Goal: Download file/media

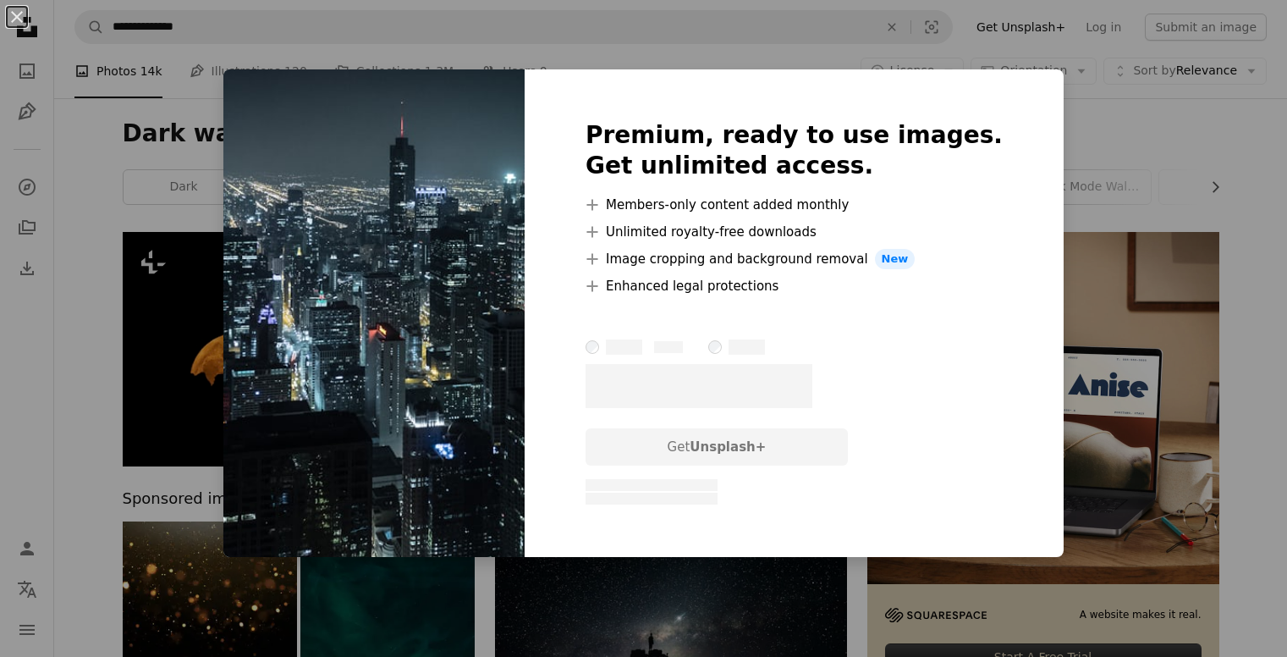
scroll to position [1100, 0]
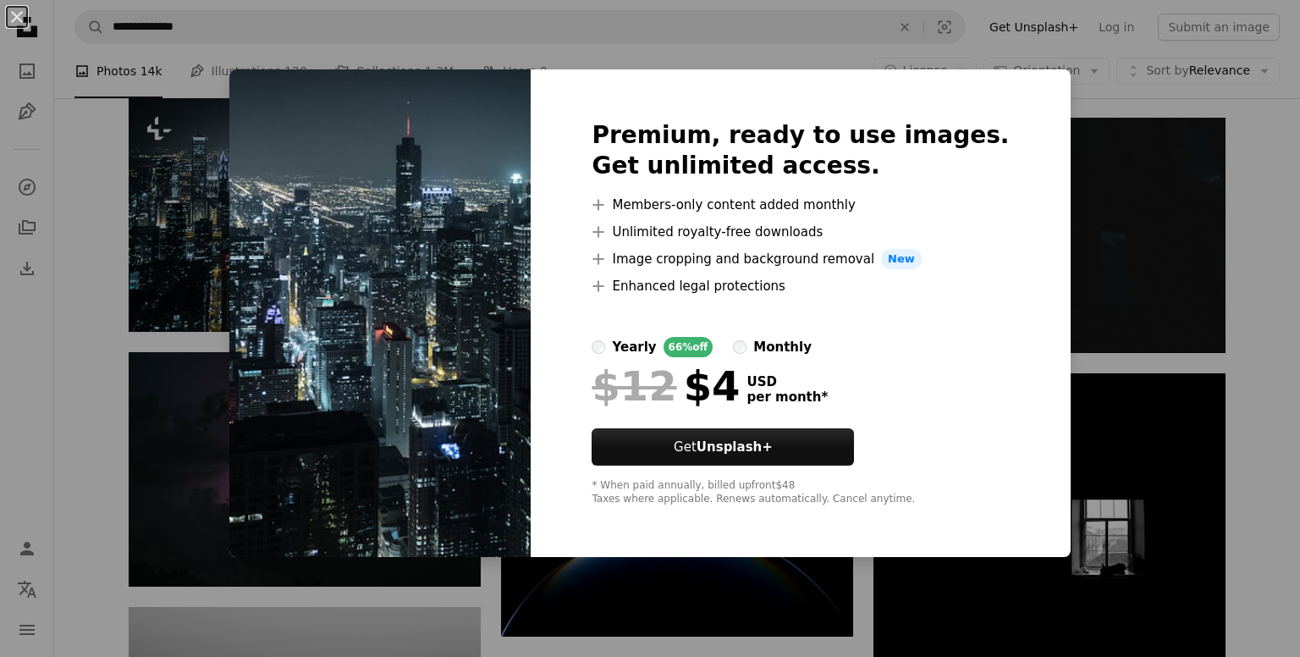
click at [171, 234] on div "An X shape Premium, ready to use images. Get unlimited access. A plus sign Memb…" at bounding box center [650, 328] width 1300 height 657
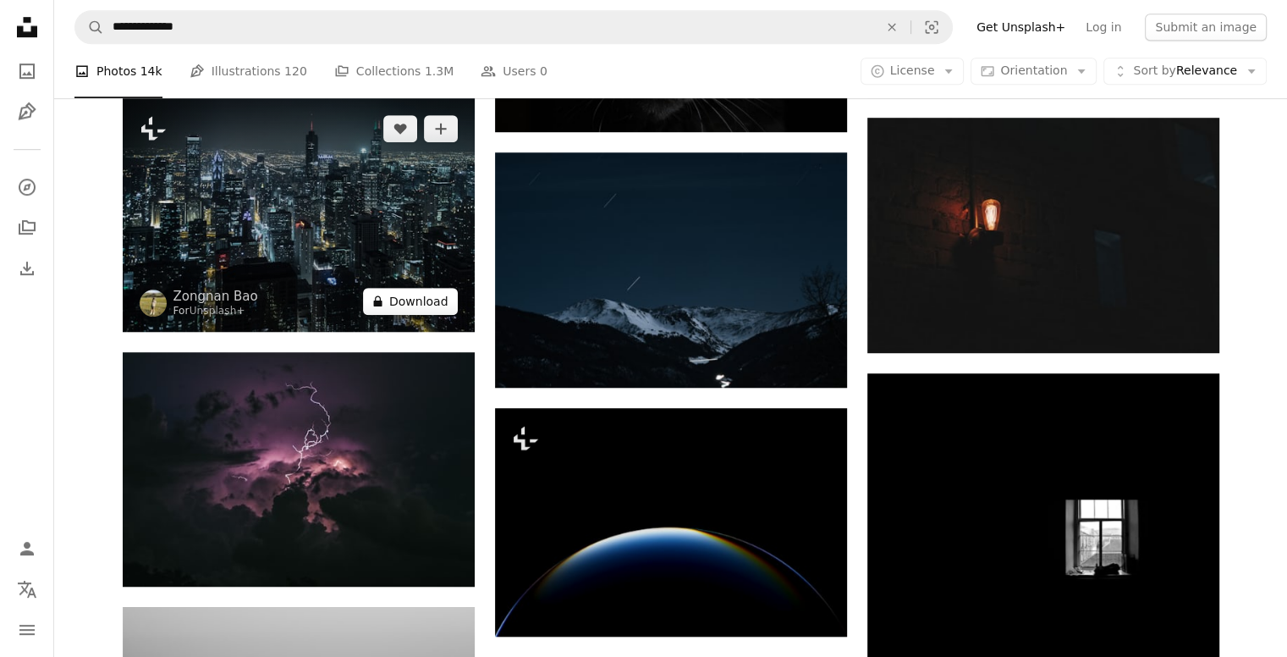
click at [427, 300] on button "A lock Download" at bounding box center [410, 301] width 95 height 27
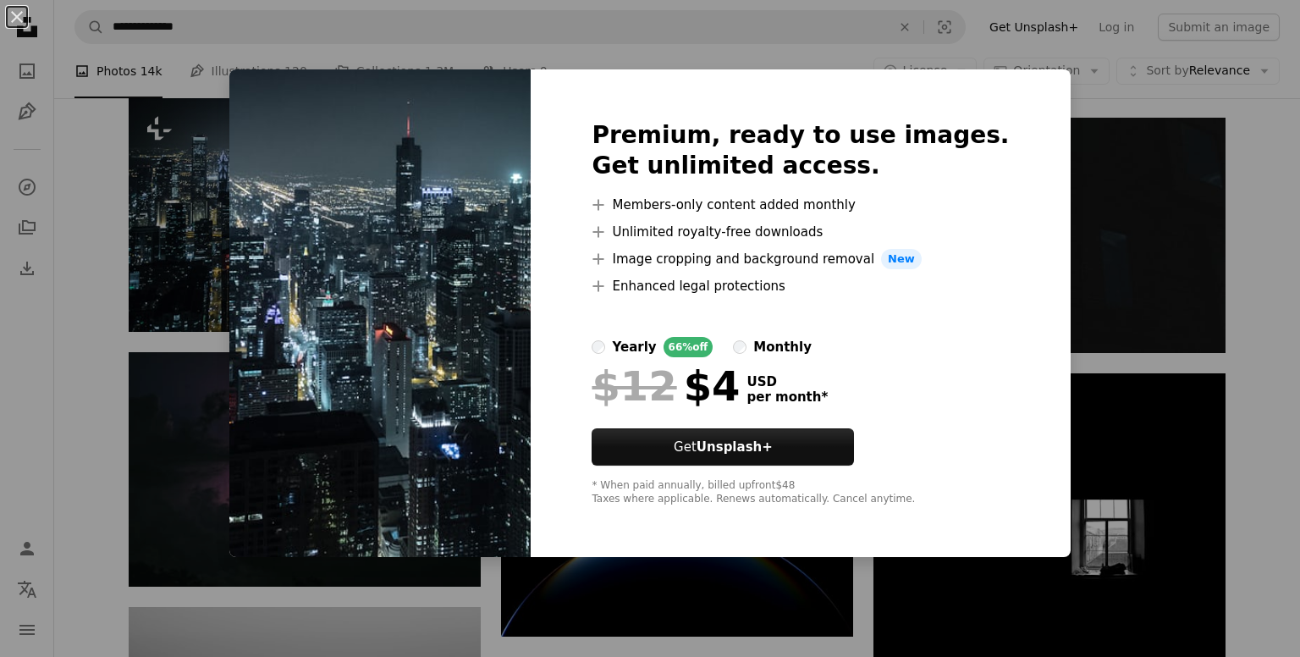
click at [181, 224] on div "An X shape Premium, ready to use images. Get unlimited access. A plus sign Memb…" at bounding box center [650, 328] width 1300 height 657
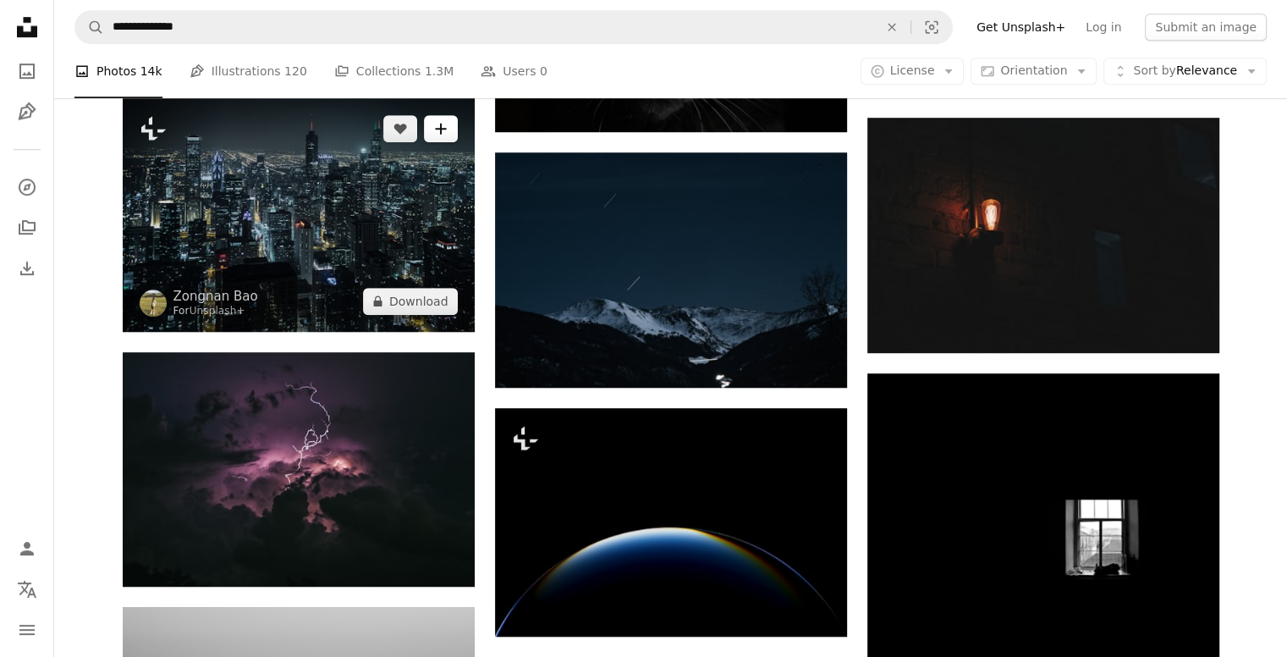
drag, startPoint x: 205, startPoint y: 186, endPoint x: 441, endPoint y: 125, distance: 243.8
click at [441, 125] on icon "A plus sign" at bounding box center [441, 129] width 14 height 14
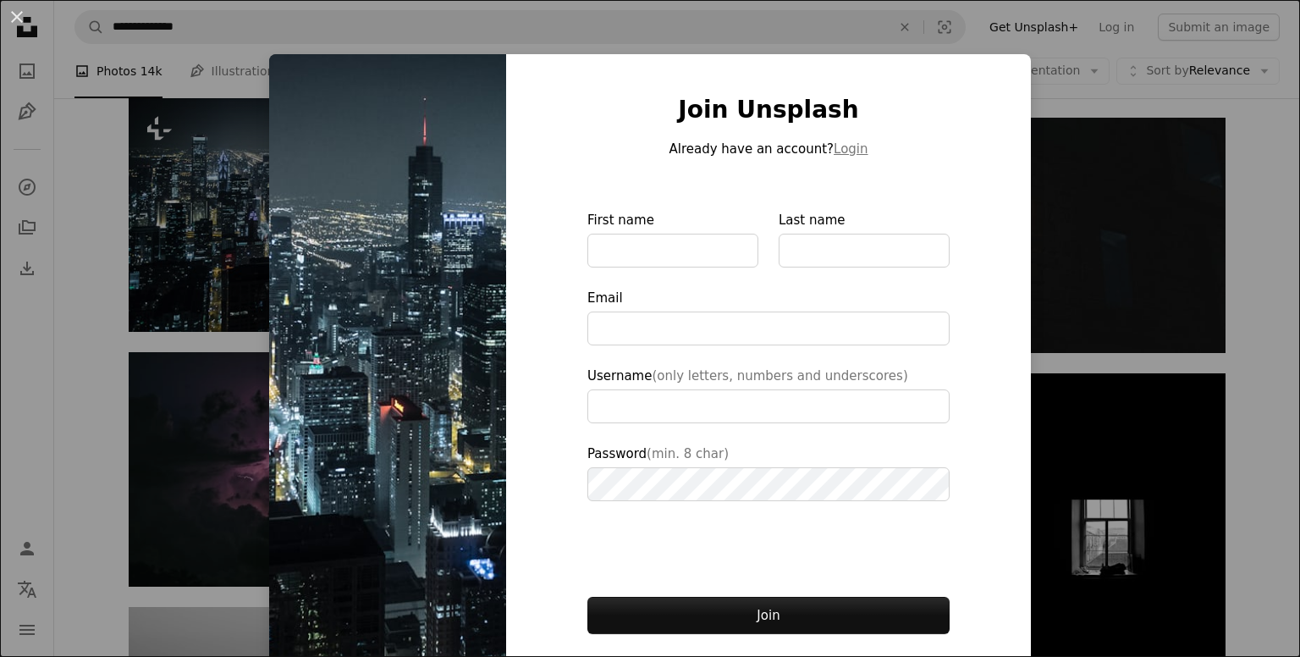
click at [190, 177] on div "An X shape Join Unsplash Already have an account? Login First name Last name Em…" at bounding box center [650, 328] width 1300 height 657
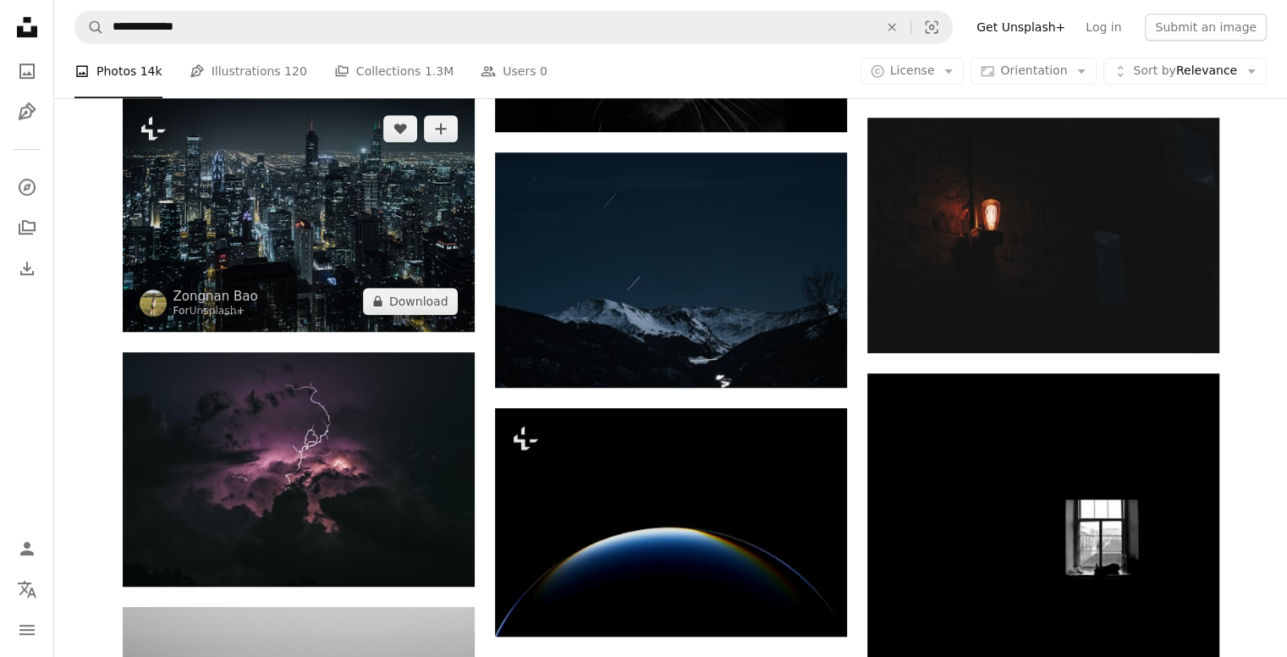
click at [362, 278] on img at bounding box center [299, 215] width 352 height 234
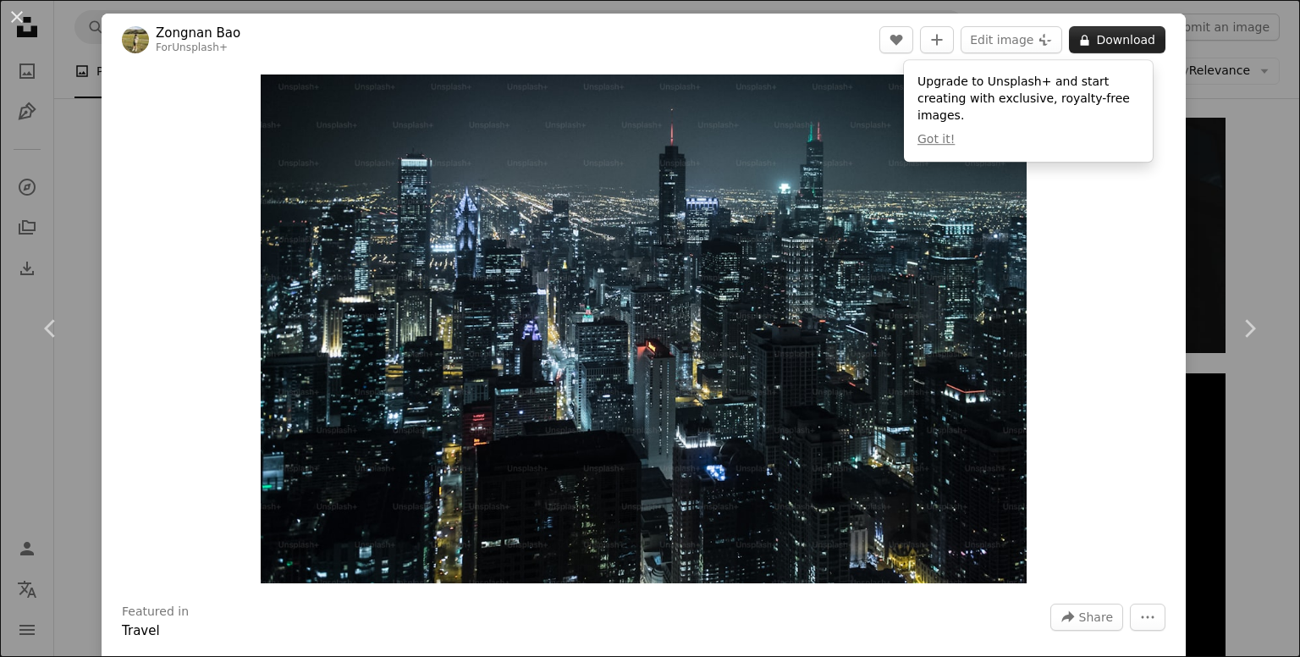
click at [1102, 48] on button "A lock Download" at bounding box center [1117, 39] width 96 height 27
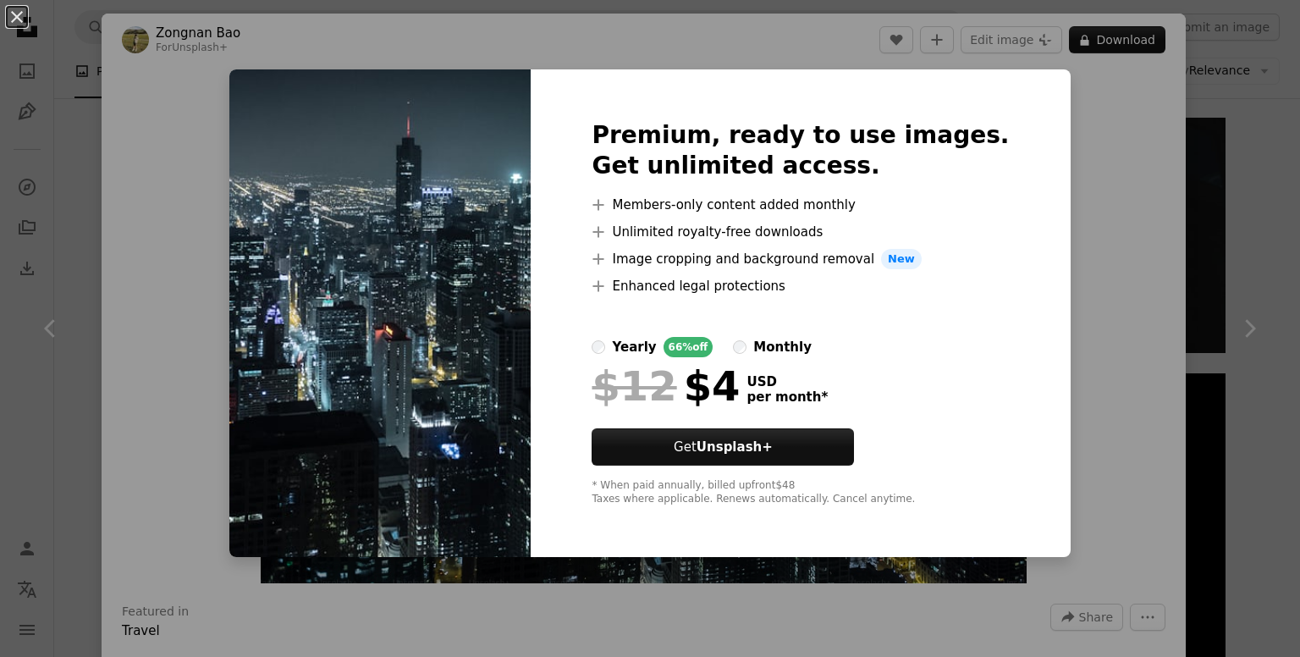
click at [498, 342] on img at bounding box center [379, 312] width 301 height 487
click at [1070, 570] on div "An X shape Premium, ready to use images. Get unlimited access. A plus sign Memb…" at bounding box center [650, 328] width 1300 height 657
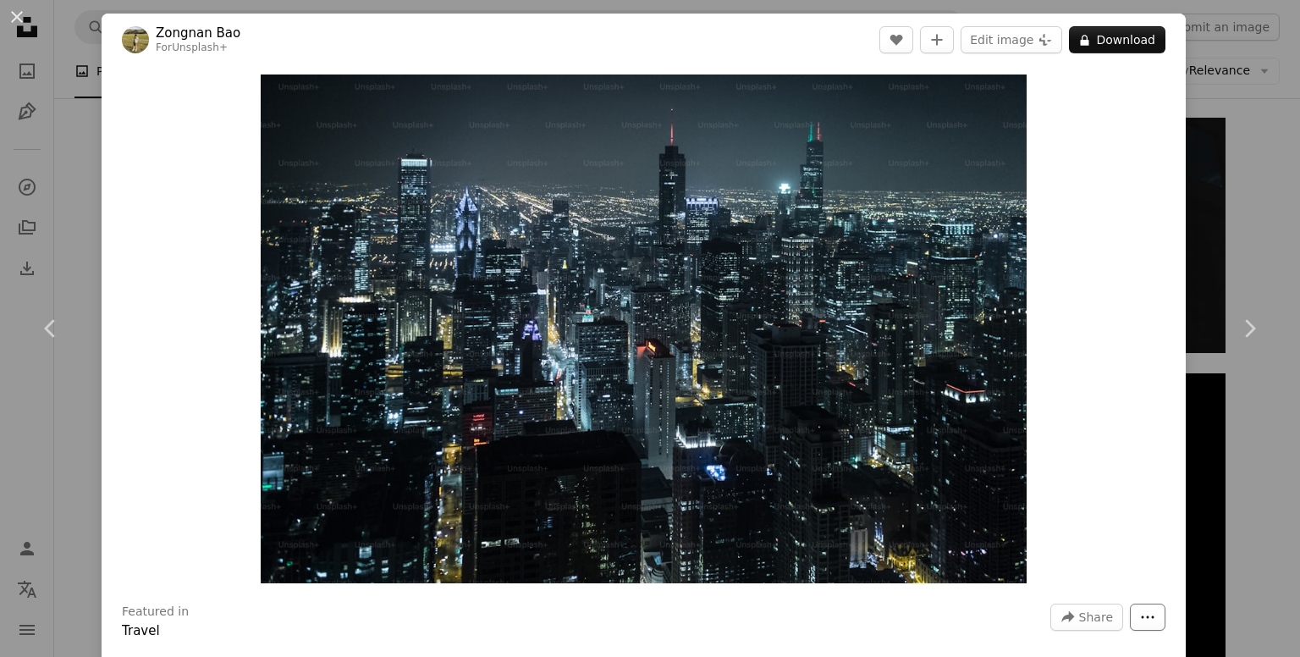
click at [1143, 619] on button "More Actions" at bounding box center [1148, 616] width 36 height 27
click at [27, 3] on dialog "An X shape Chevron left Chevron right Zongnan Bao For Unsplash+ A heart A plus …" at bounding box center [650, 328] width 1300 height 657
